Goal: Task Accomplishment & Management: Complete application form

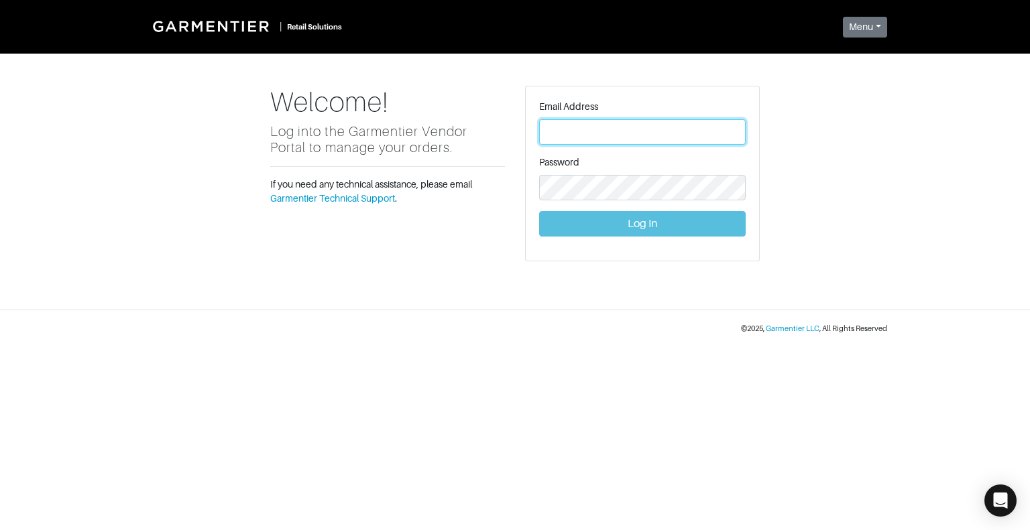
click at [622, 129] on input "text" at bounding box center [642, 131] width 206 height 25
type input "lucafaloni@garmentier.co"
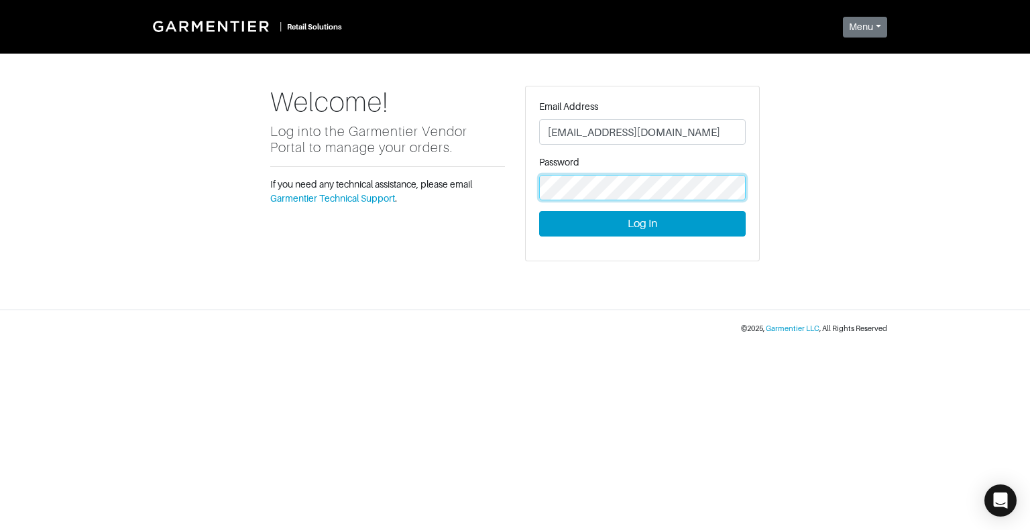
click at [539, 211] on button "Log In" at bounding box center [642, 223] width 206 height 25
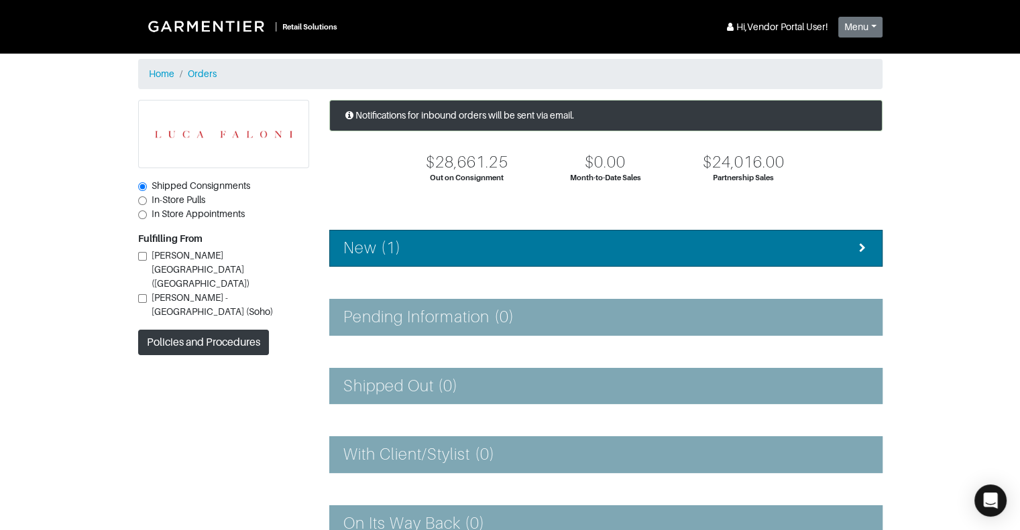
click at [471, 261] on li "New (1)" at bounding box center [605, 248] width 553 height 37
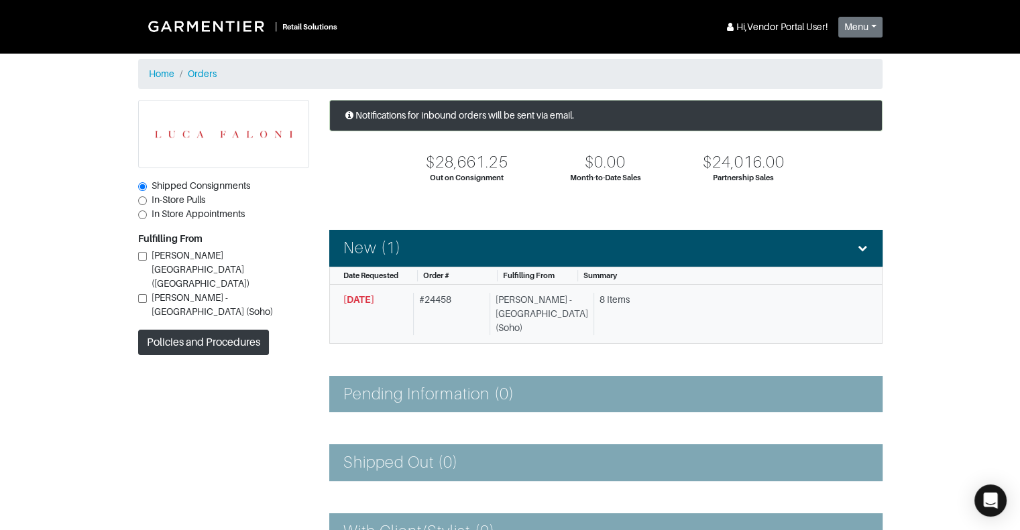
click at [460, 296] on div "# 24458" at bounding box center [448, 314] width 71 height 42
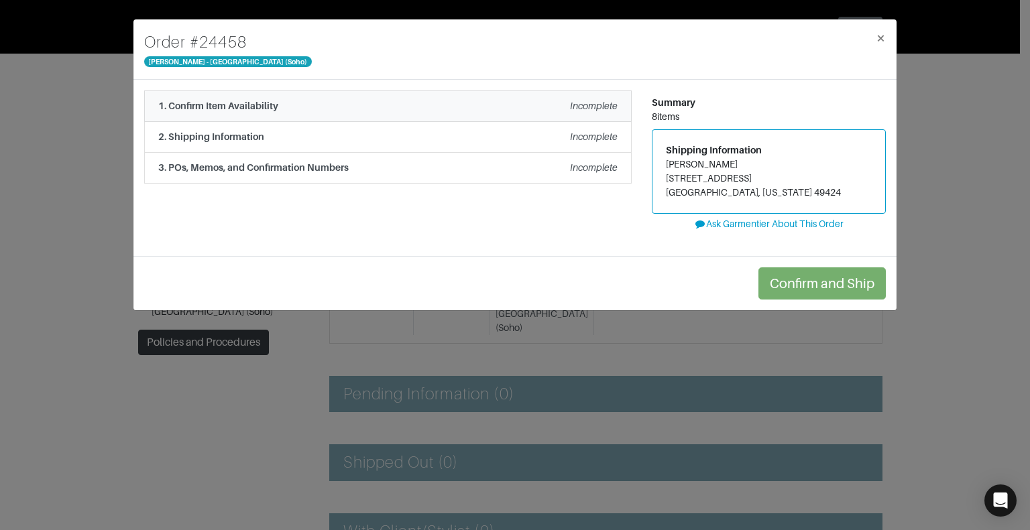
click at [511, 111] on div "1. Confirm Item Availability Incomplete" at bounding box center [387, 106] width 459 height 14
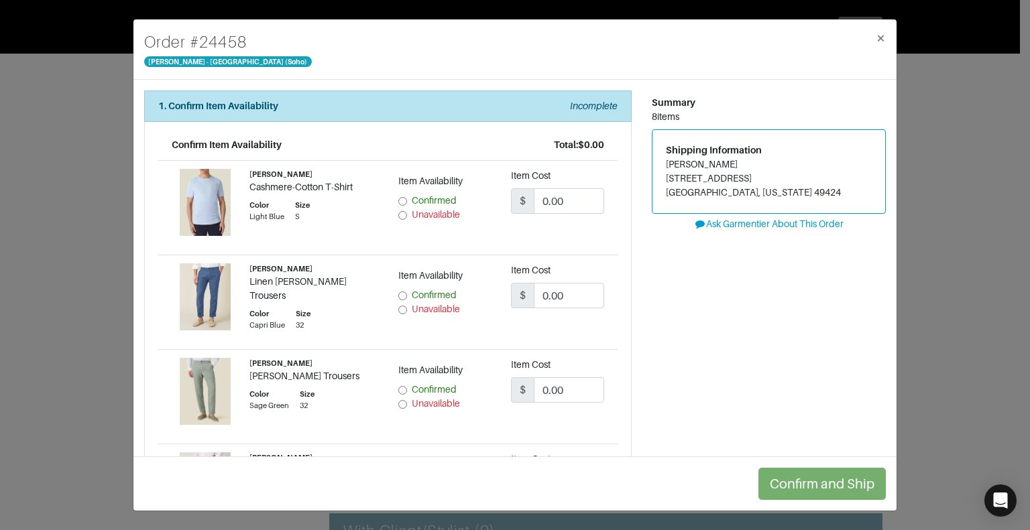
click at [399, 295] on input "Confirmed" at bounding box center [402, 296] width 9 height 9
radio input "true"
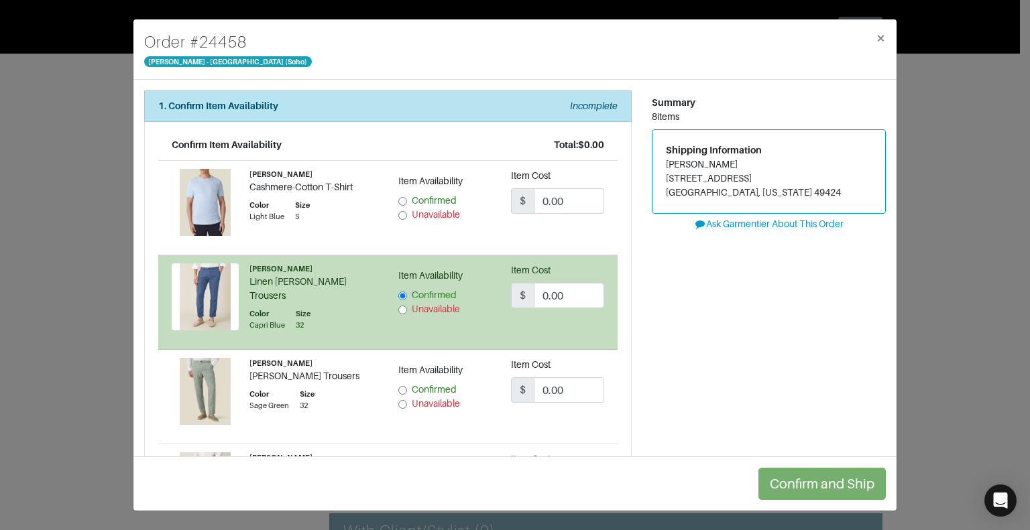
scroll to position [88, 0]
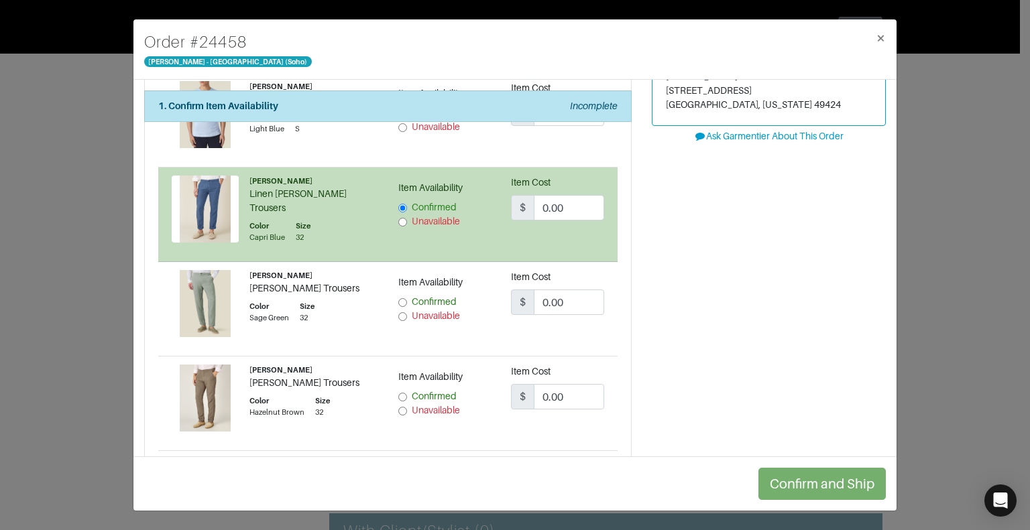
click at [398, 300] on input "Confirmed" at bounding box center [402, 302] width 9 height 9
radio input "true"
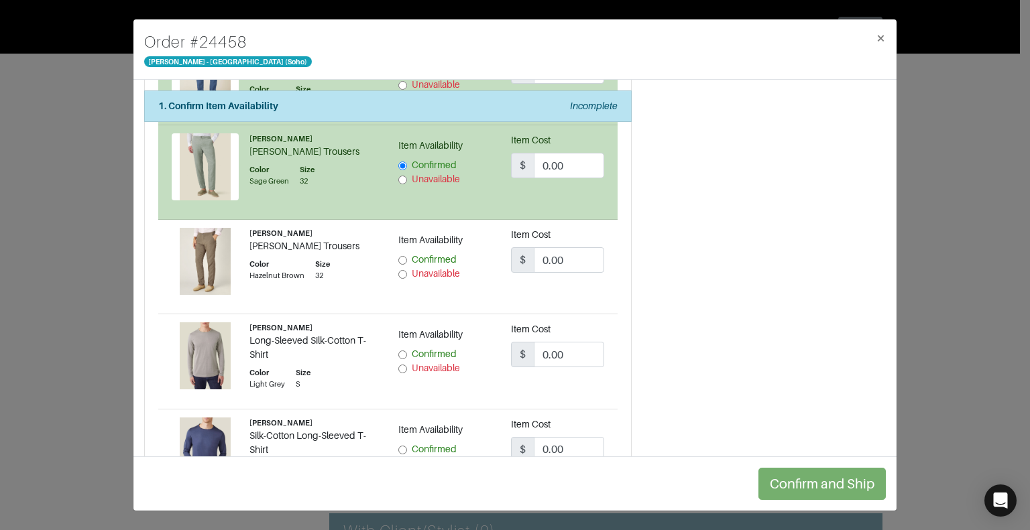
scroll to position [225, 0]
click at [398, 257] on input "Confirmed" at bounding box center [402, 260] width 9 height 9
radio input "true"
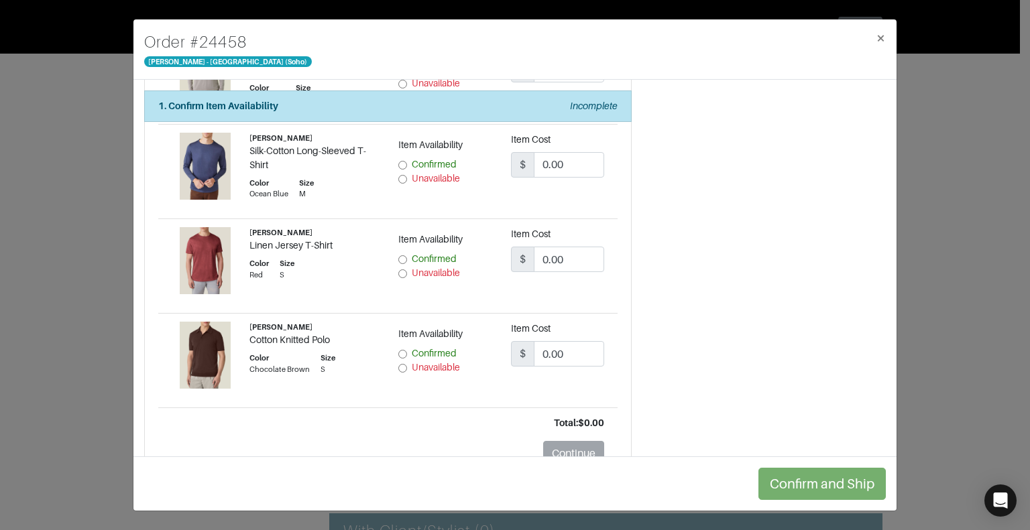
scroll to position [509, 0]
click at [398, 257] on input "Confirmed" at bounding box center [402, 260] width 9 height 9
radio input "true"
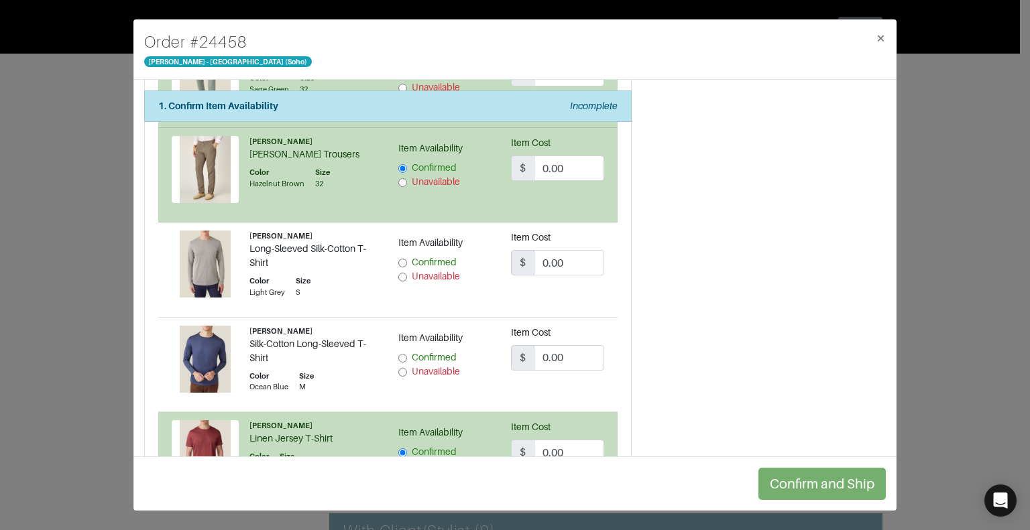
scroll to position [362, 0]
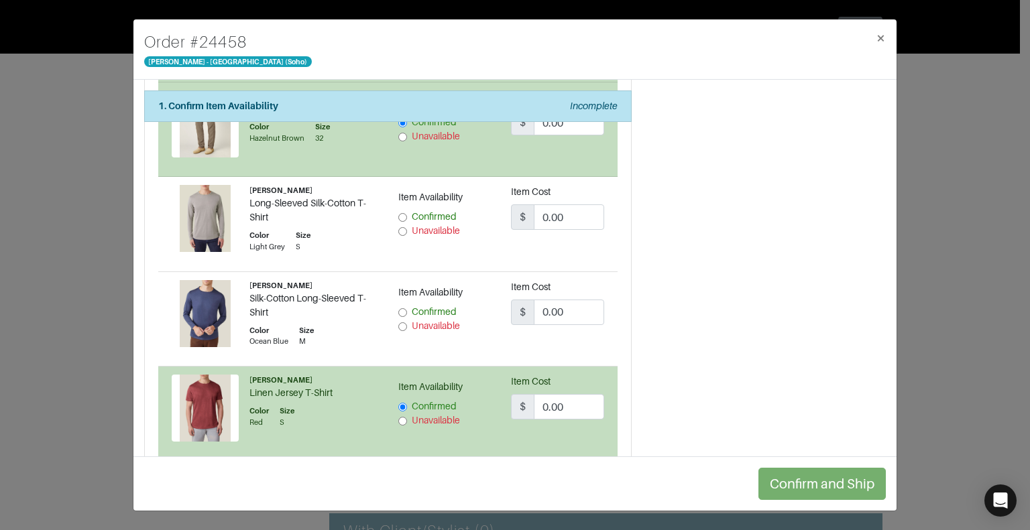
click at [401, 217] on input "Confirmed" at bounding box center [402, 217] width 9 height 9
radio input "true"
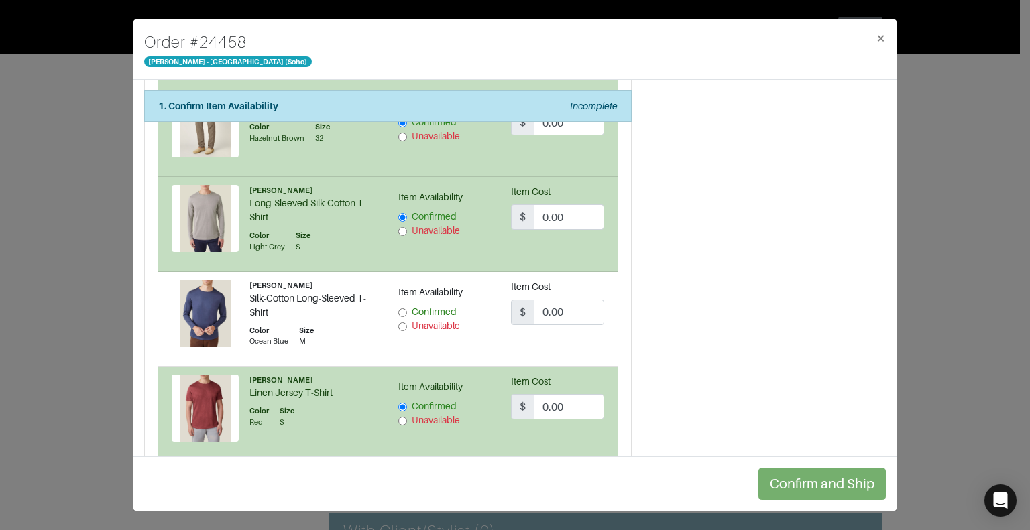
click at [398, 312] on input "Confirmed" at bounding box center [402, 312] width 9 height 9
radio input "true"
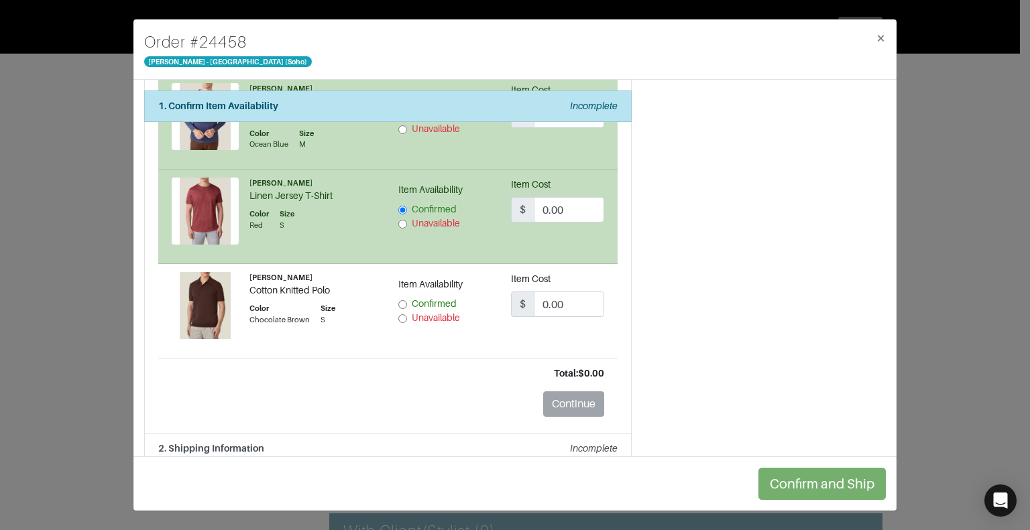
scroll to position [566, 0]
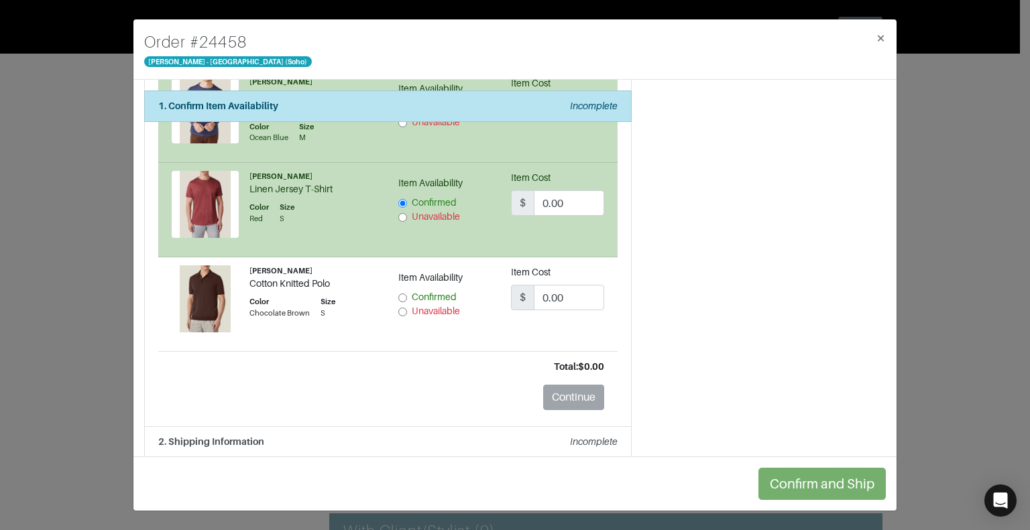
click at [400, 297] on input "Confirmed" at bounding box center [402, 298] width 9 height 9
radio input "true"
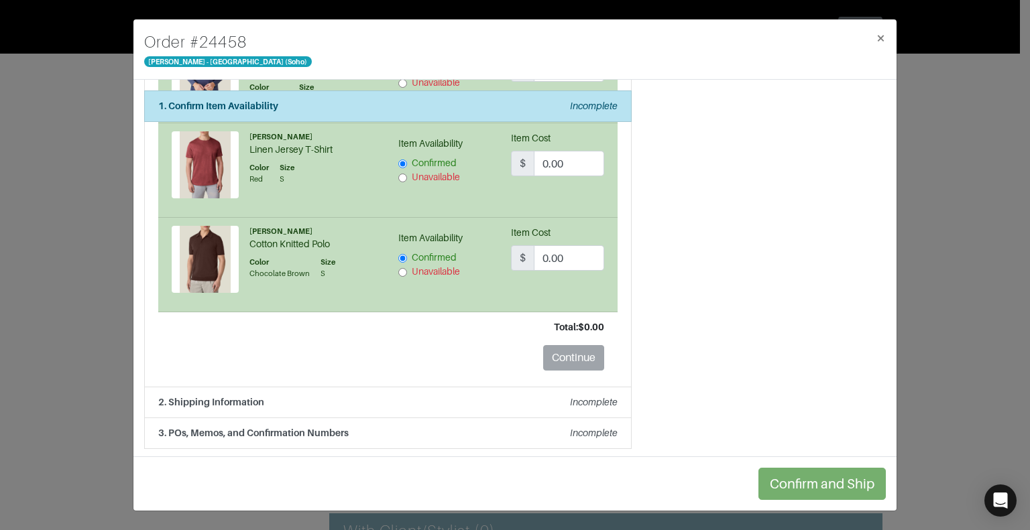
scroll to position [0, 0]
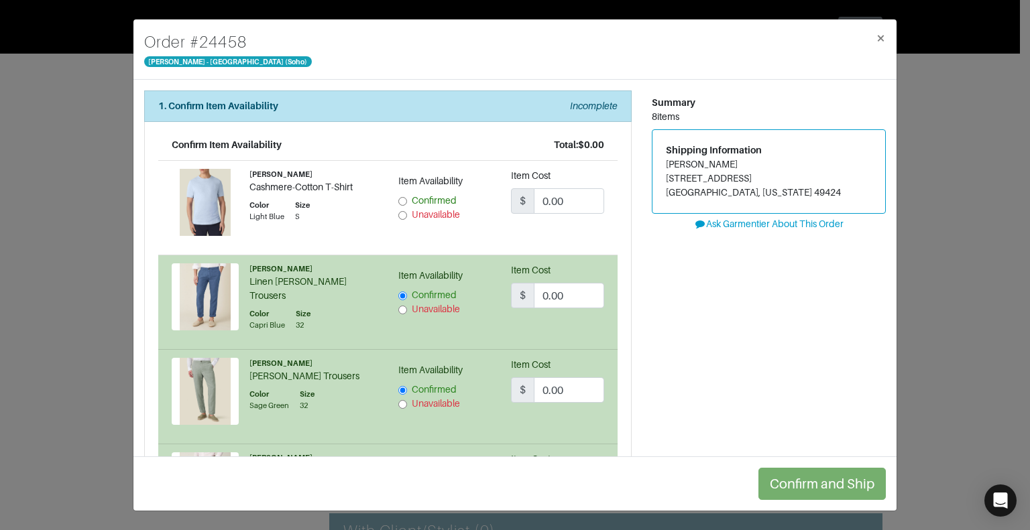
click at [398, 215] on input "Unavailable" at bounding box center [402, 215] width 9 height 9
radio input "true"
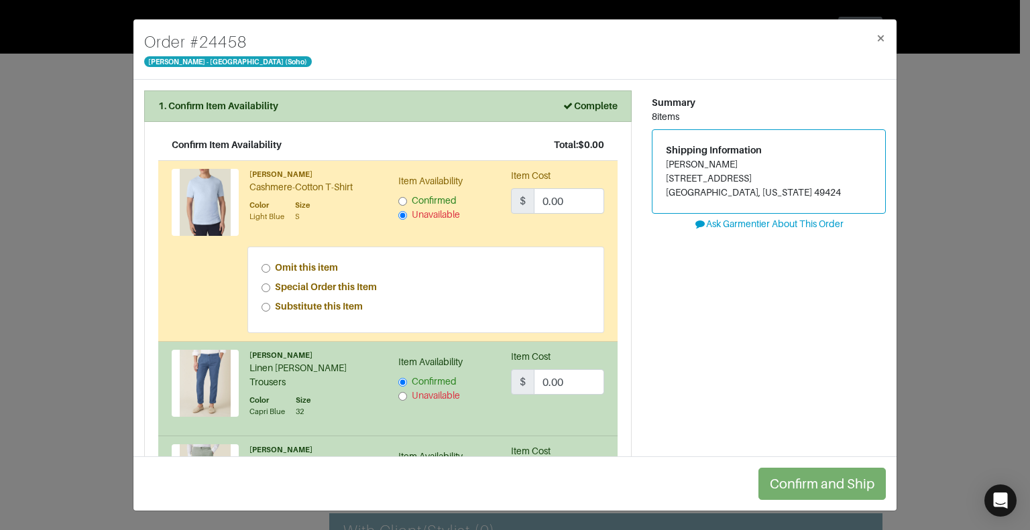
click at [263, 265] on input "Omit this item" at bounding box center [265, 268] width 9 height 9
radio input "true"
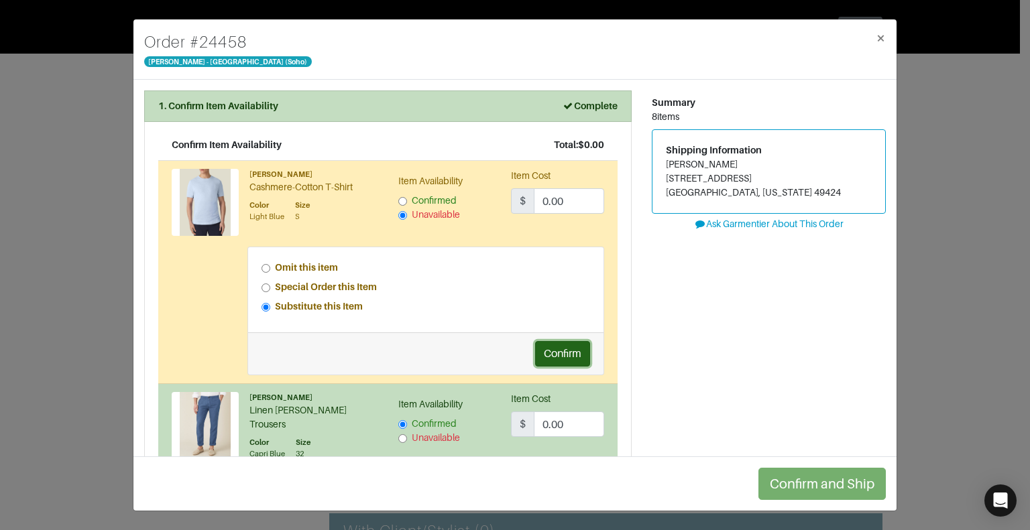
click at [552, 349] on button "Confirm" at bounding box center [562, 353] width 55 height 25
drag, startPoint x: 657, startPoint y: 179, endPoint x: 751, endPoint y: 176, distance: 93.9
click at [751, 176] on div "Shipping Information Cory Van Rhee 4427 Sunnycrest Ct Holland, Michigan 49424" at bounding box center [768, 171] width 233 height 83
copy address "4427 Sunnycrest Ct"
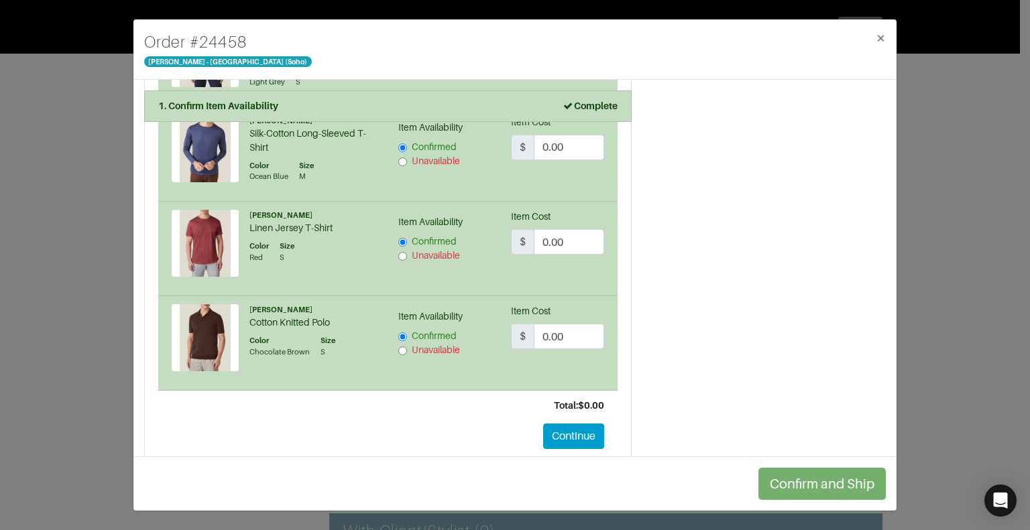
scroll to position [733, 0]
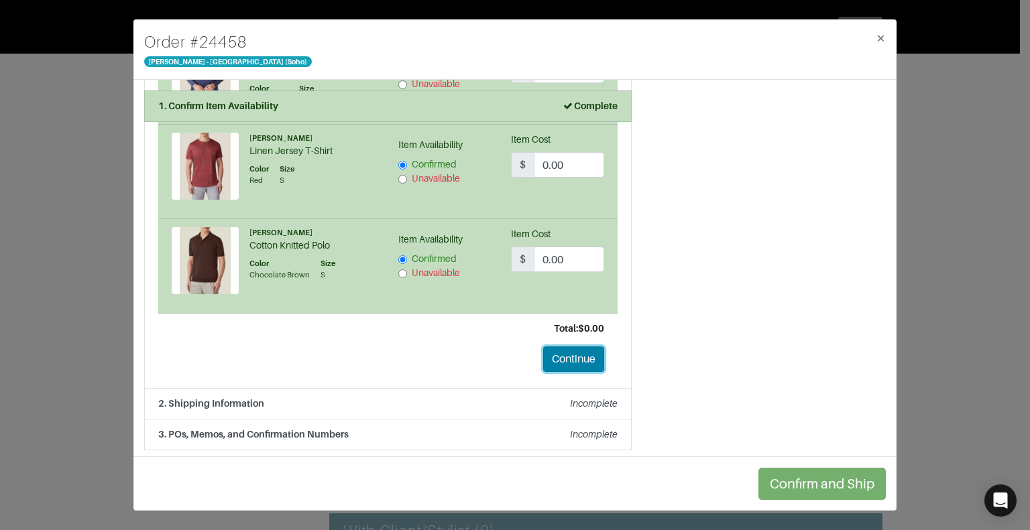
click at [558, 363] on button "Continue" at bounding box center [573, 359] width 61 height 25
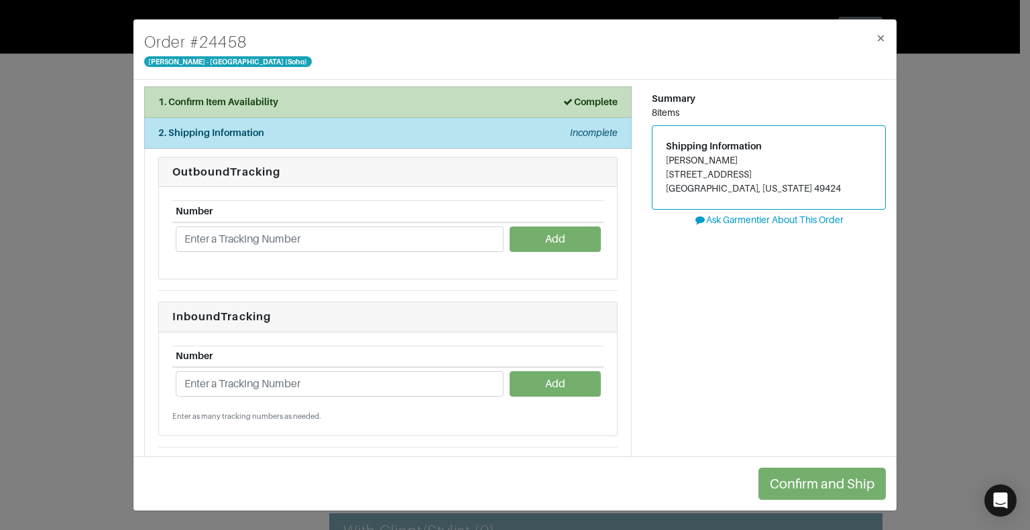
scroll to position [3, 0]
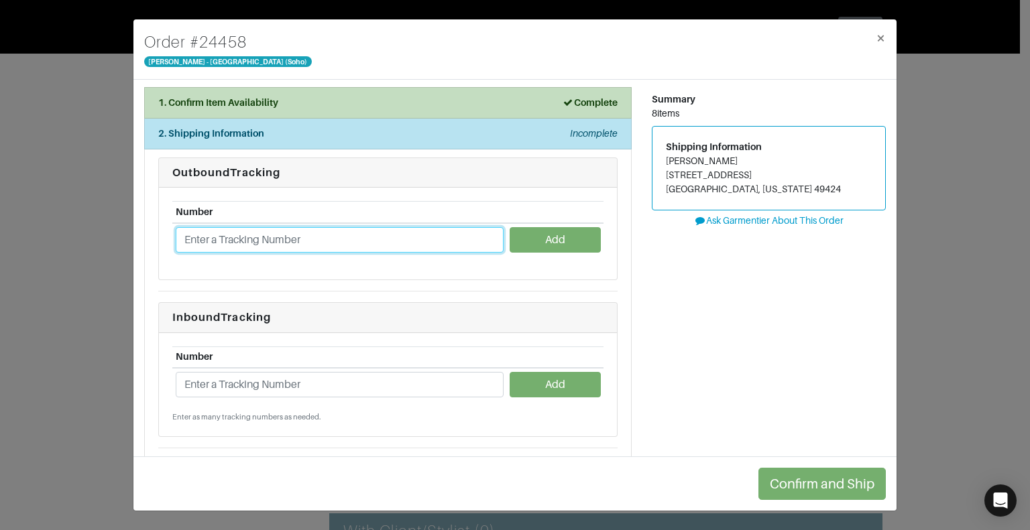
click at [317, 235] on input "text" at bounding box center [340, 239] width 328 height 25
paste input "1Z766VX90393462570"
type input "1Z766VX90393462570"
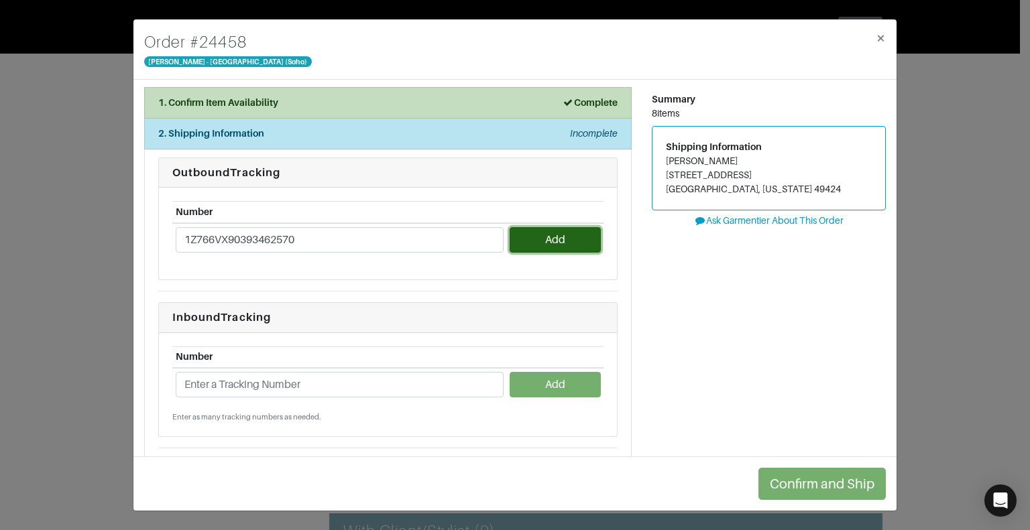
click at [567, 241] on button "Add" at bounding box center [555, 239] width 91 height 25
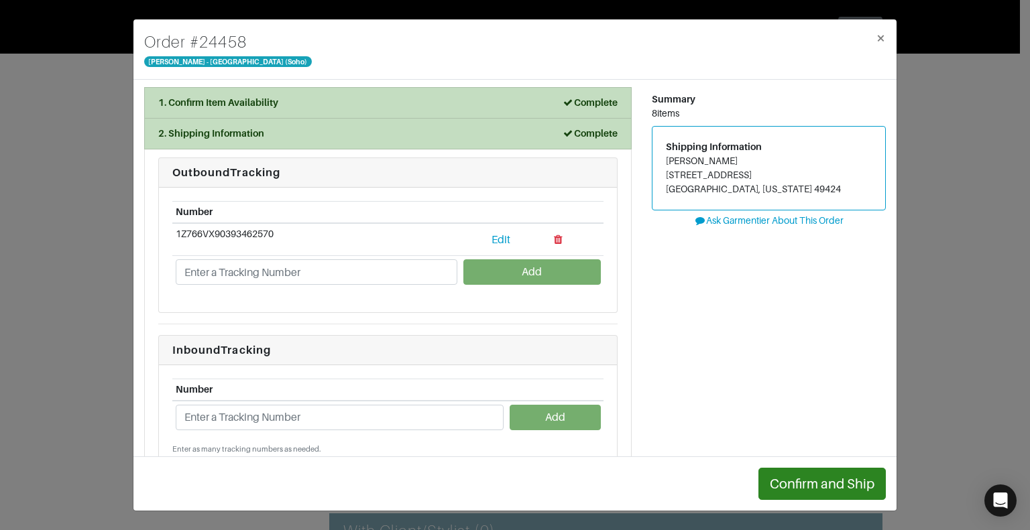
scroll to position [110, 0]
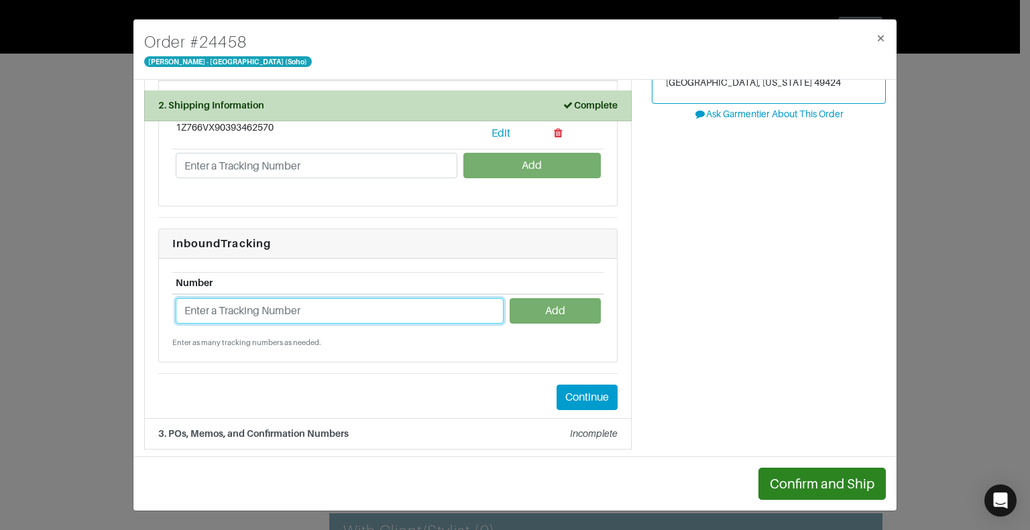
click at [318, 307] on input "text" at bounding box center [340, 310] width 328 height 25
paste input "1Z766VX99091965984"
type input "1Z766VX99091965984"
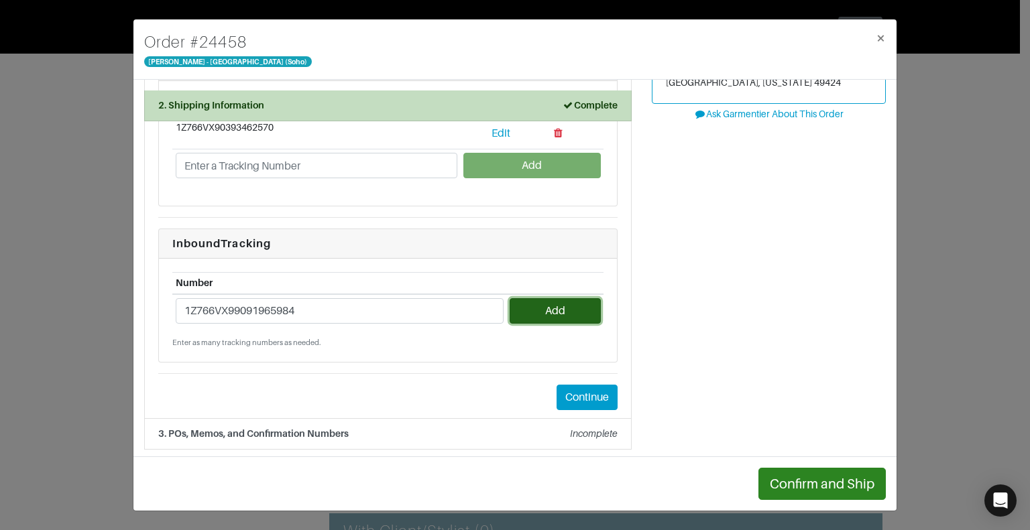
click at [577, 308] on button "Add" at bounding box center [555, 310] width 91 height 25
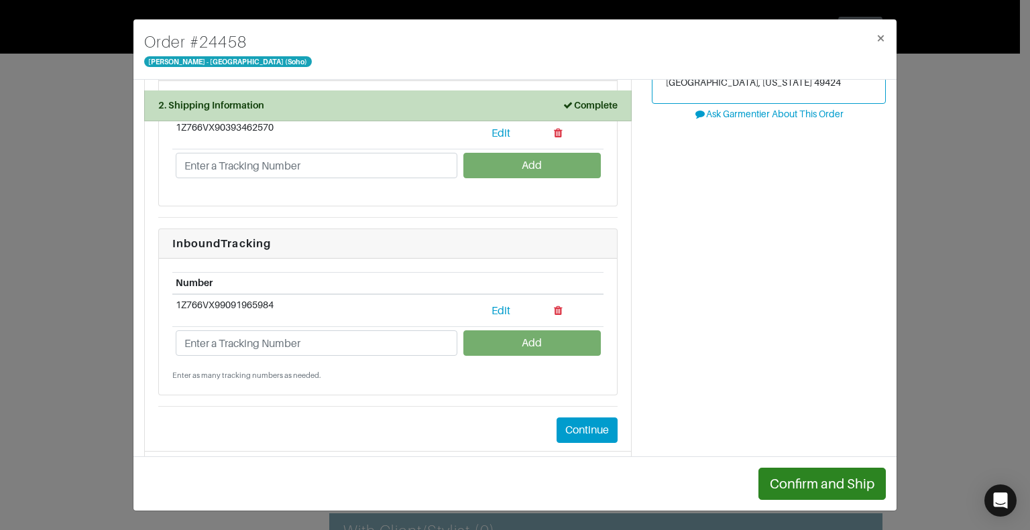
scroll to position [142, 0]
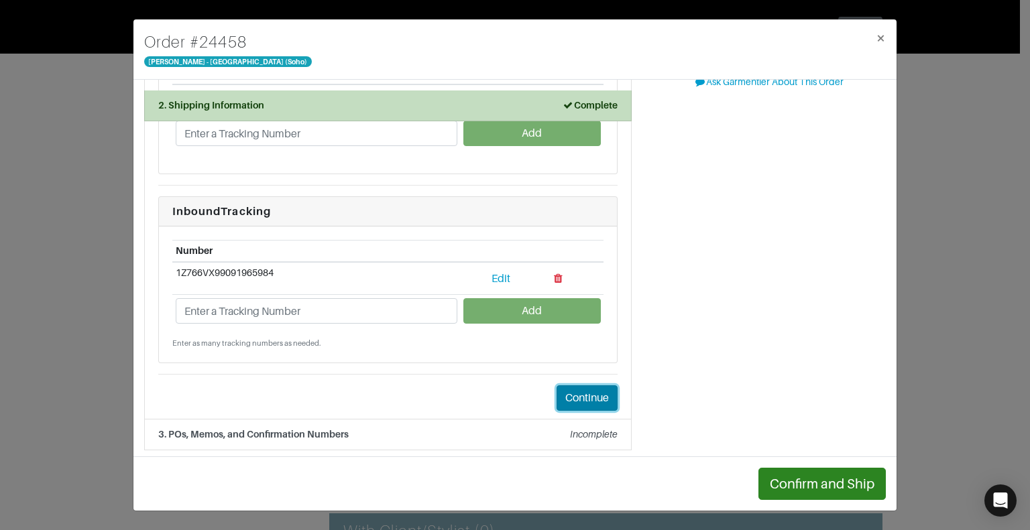
click at [593, 397] on button "Continue" at bounding box center [586, 398] width 61 height 25
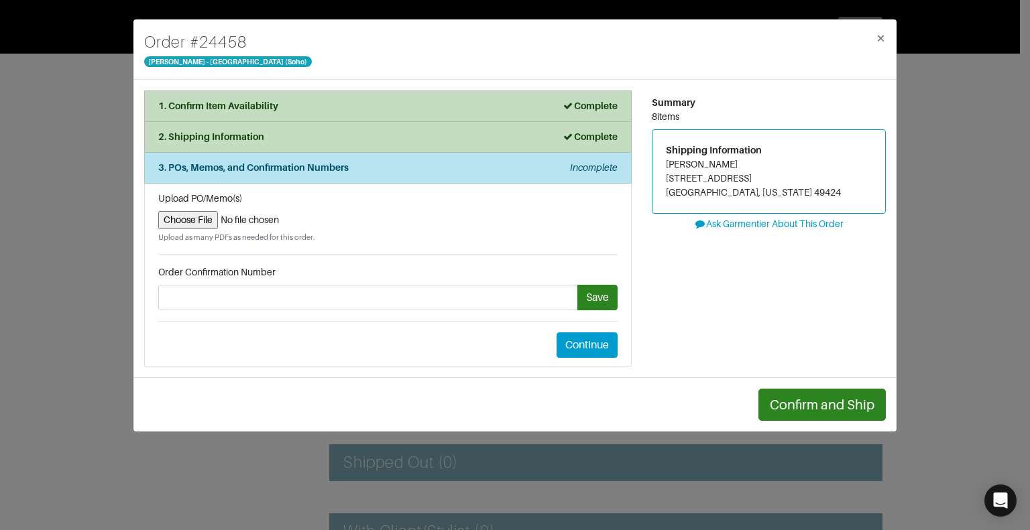
scroll to position [0, 0]
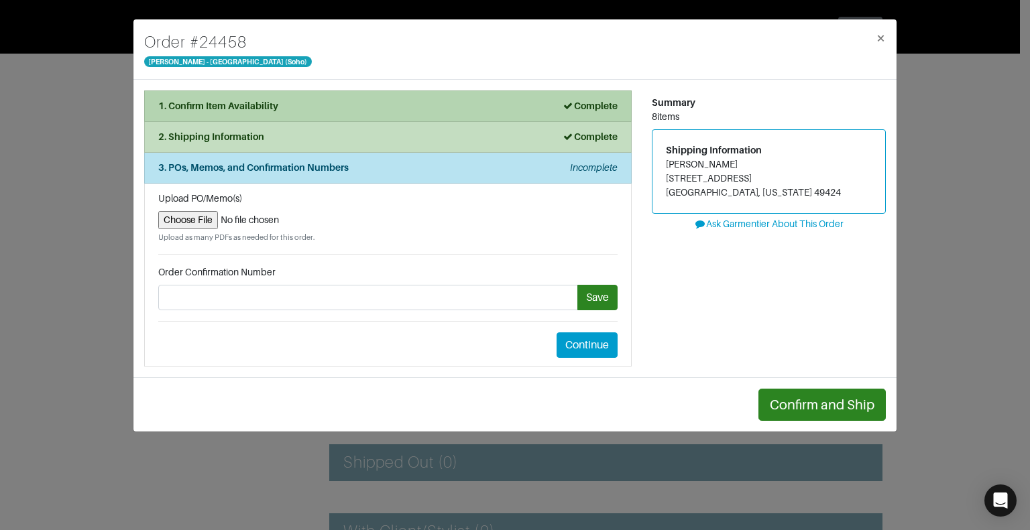
click at [415, 113] on li "1. Confirm Item Availability Complete" at bounding box center [387, 107] width 487 height 32
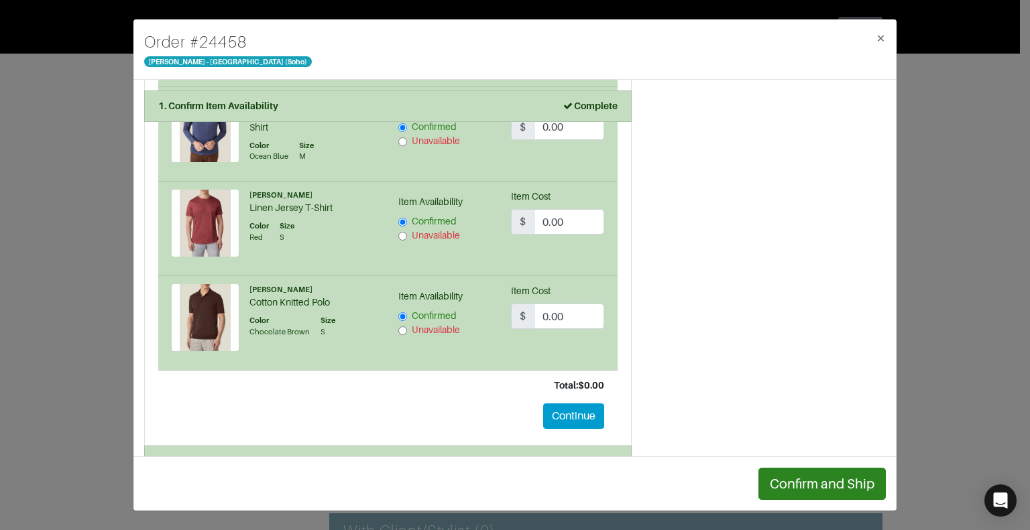
scroll to position [733, 0]
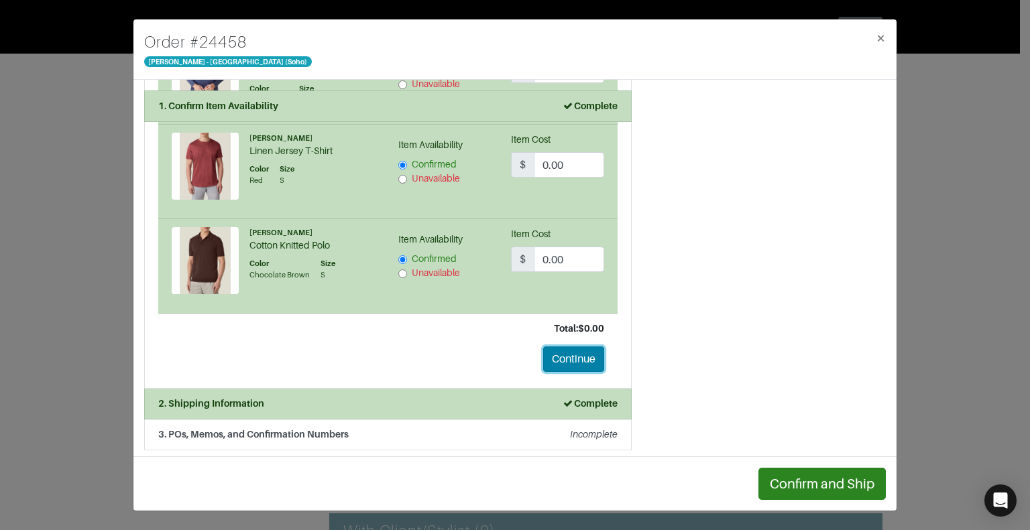
click at [566, 359] on button "Continue" at bounding box center [573, 359] width 61 height 25
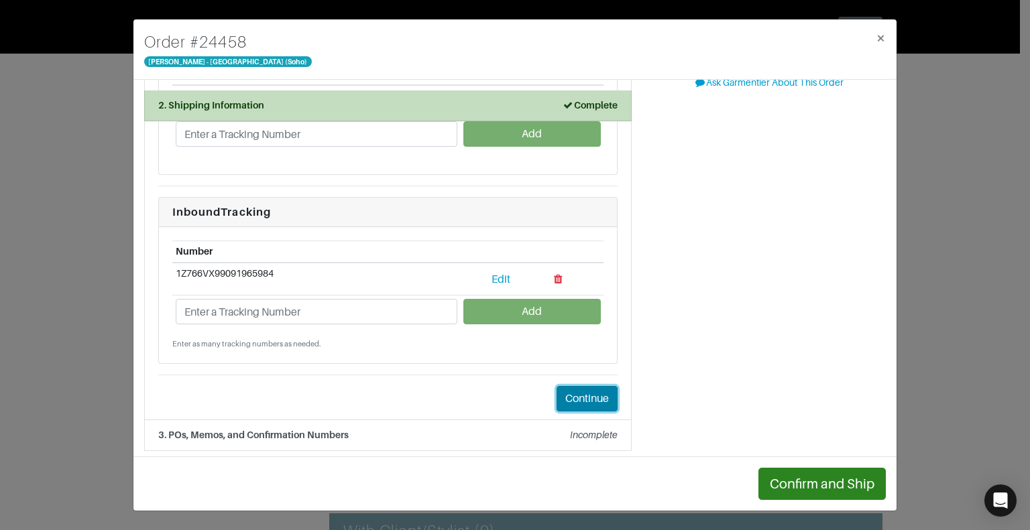
click at [565, 399] on button "Continue" at bounding box center [586, 398] width 61 height 25
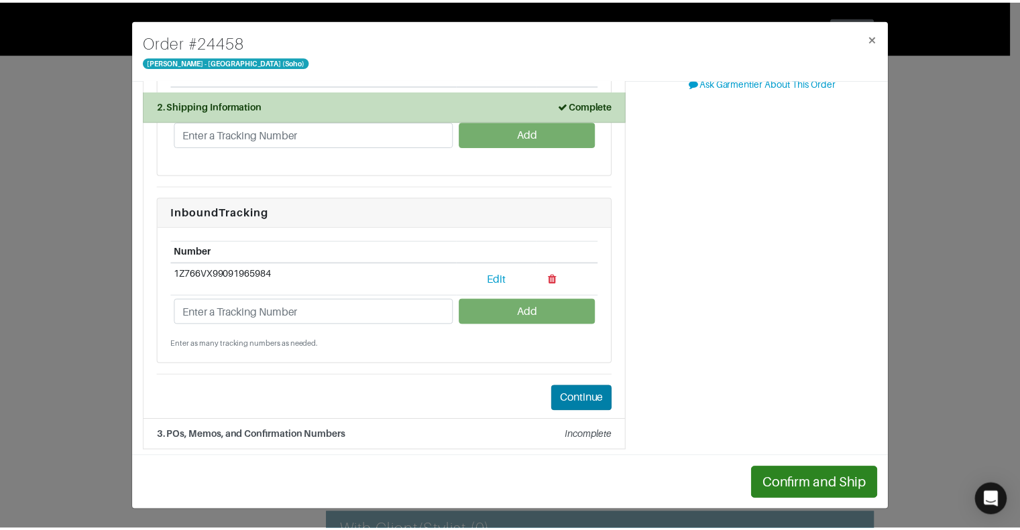
scroll to position [0, 0]
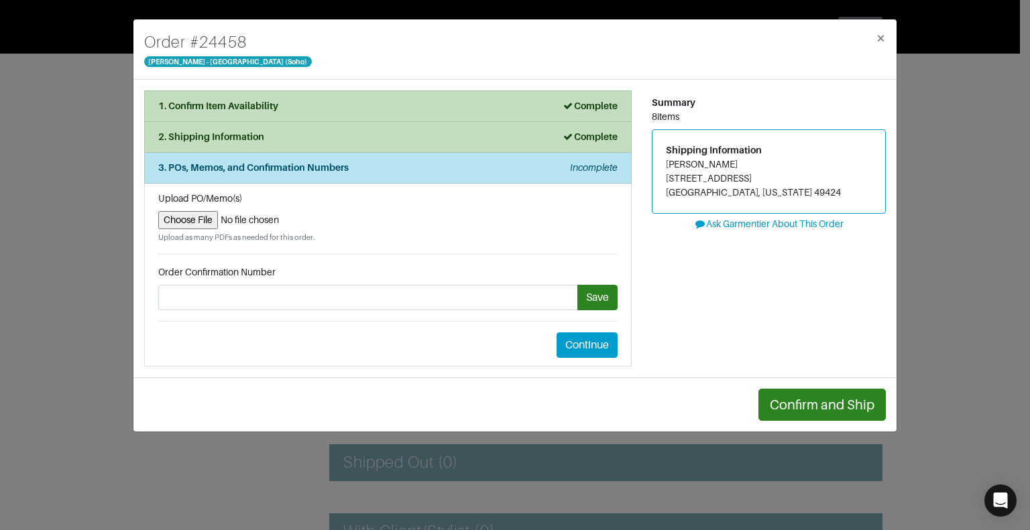
click at [190, 219] on input "file" at bounding box center [387, 220] width 459 height 18
type input "C:\fakepath\Garmentier Order #24458 - Cory Van Rhee.pdf"
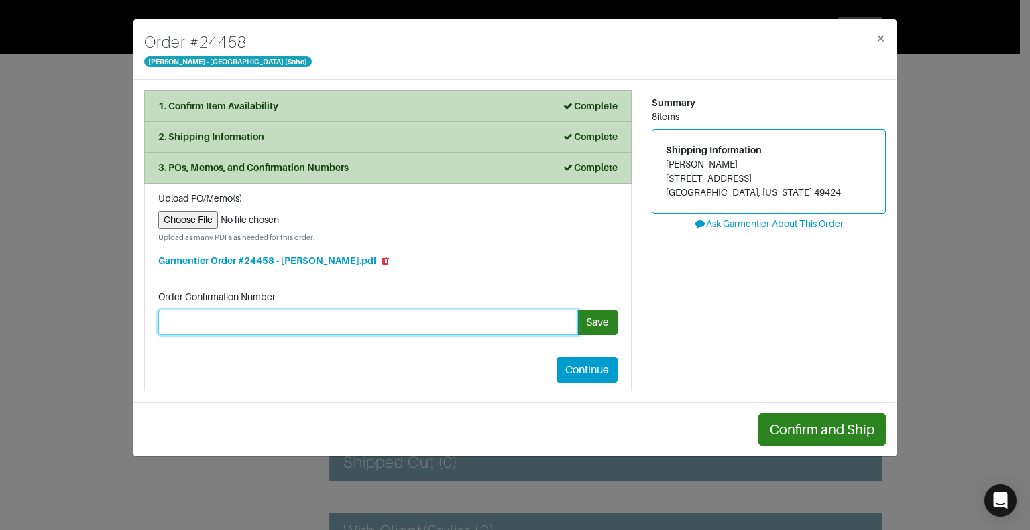
click at [241, 323] on input "text" at bounding box center [368, 322] width 420 height 25
click at [166, 320] on input "#74445" at bounding box center [368, 322] width 420 height 25
click at [285, 321] on input "LF#74445" at bounding box center [368, 322] width 420 height 25
type input "LF#74445"
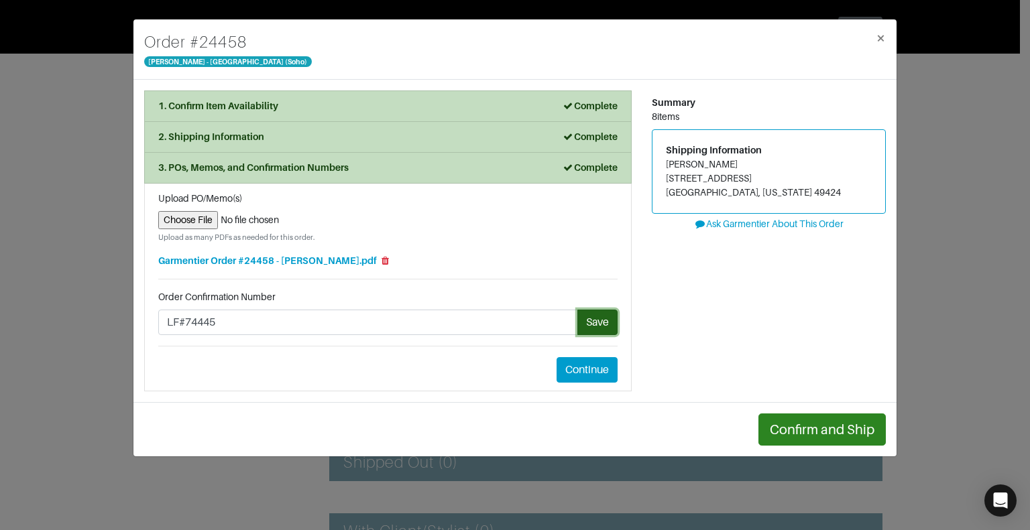
click at [601, 316] on button "Save" at bounding box center [597, 322] width 40 height 25
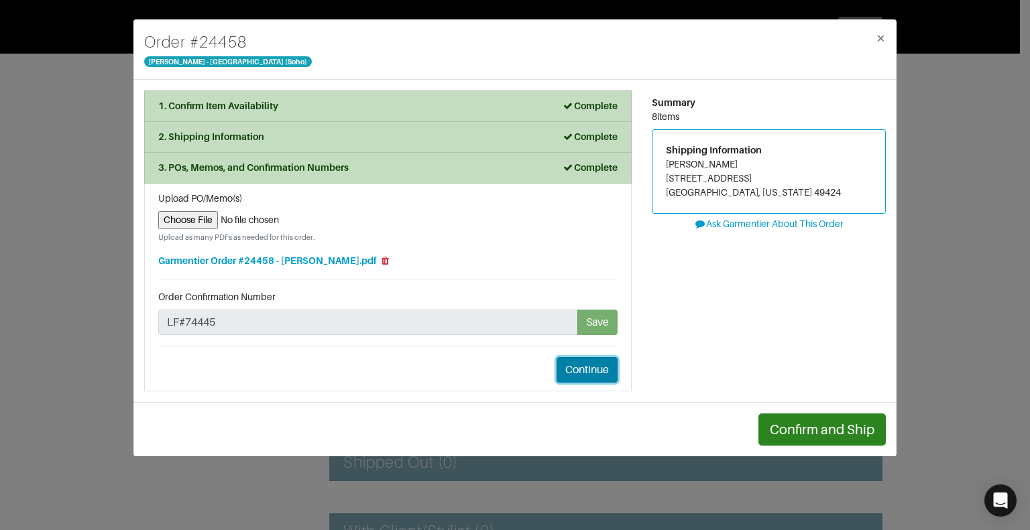
click at [595, 372] on button "Continue" at bounding box center [586, 369] width 61 height 25
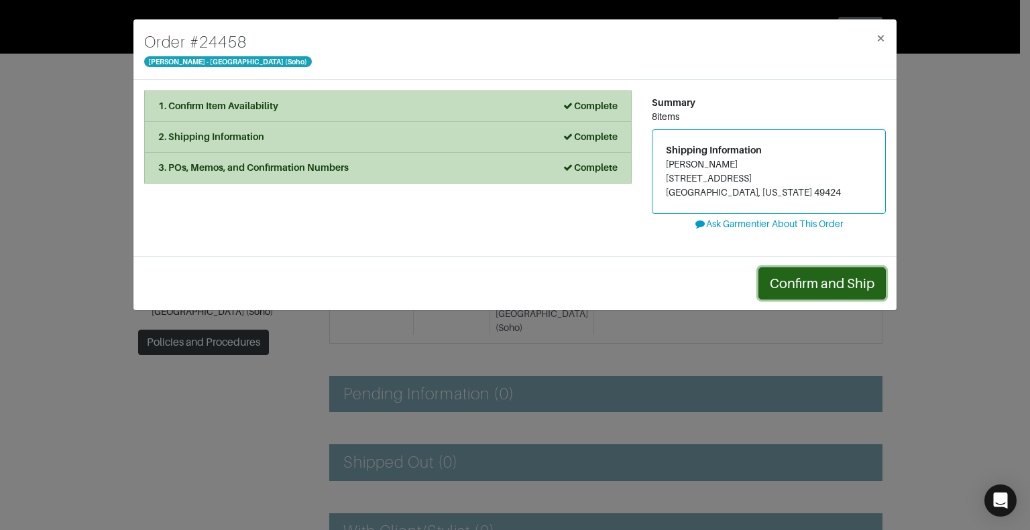
click at [794, 278] on button "Confirm and Ship" at bounding box center [821, 284] width 127 height 32
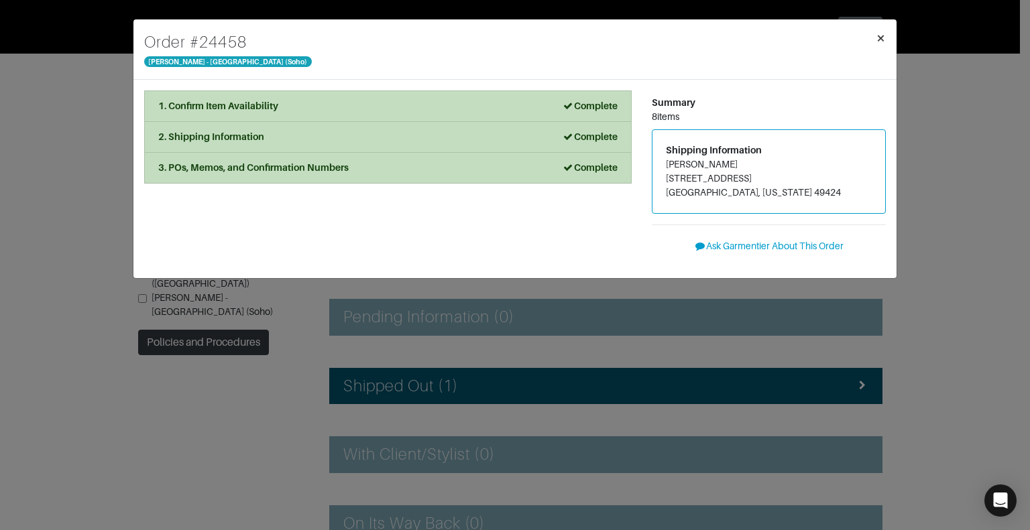
click at [884, 36] on span "×" at bounding box center [881, 38] width 10 height 18
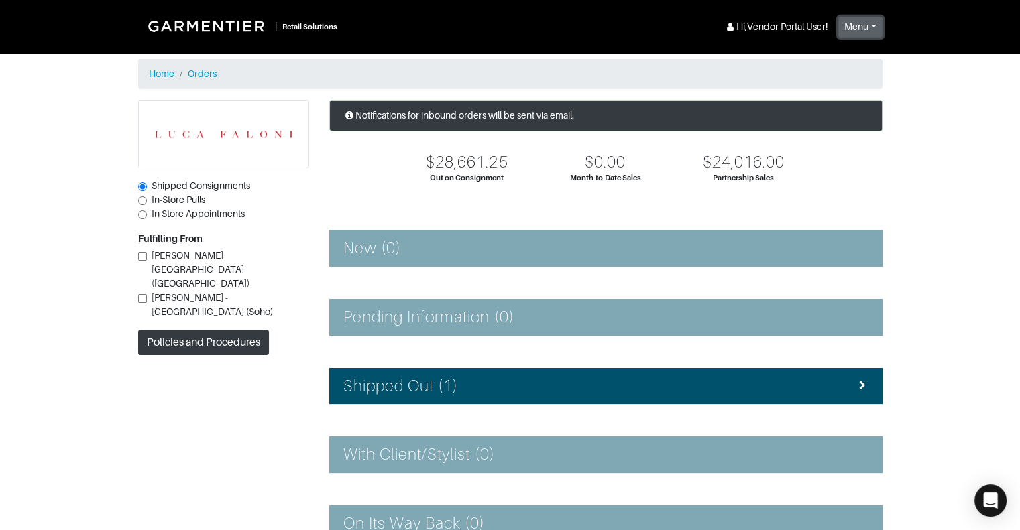
click at [862, 28] on button "Menu" at bounding box center [860, 27] width 44 height 21
click at [866, 83] on button "Logout" at bounding box center [892, 87] width 106 height 21
